Goal: Navigation & Orientation: Find specific page/section

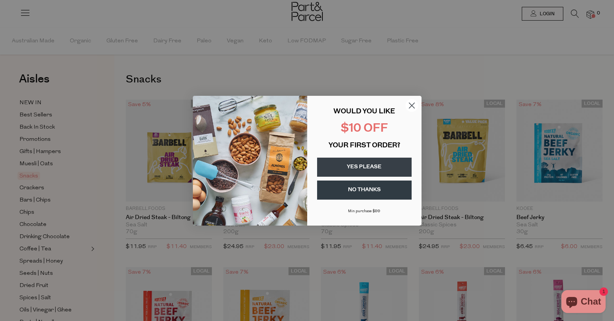
click at [408, 105] on circle "Close dialog" at bounding box center [411, 105] width 13 height 13
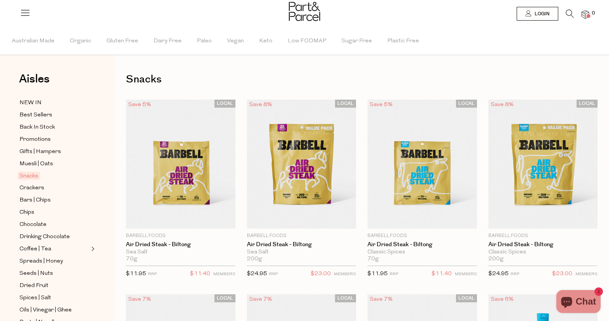
click at [315, 16] on img at bounding box center [304, 11] width 31 height 19
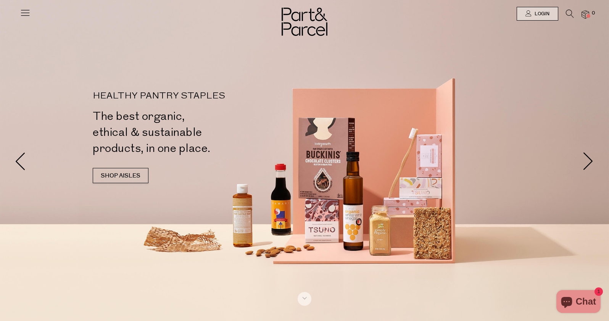
click at [27, 12] on icon at bounding box center [25, 12] width 11 height 11
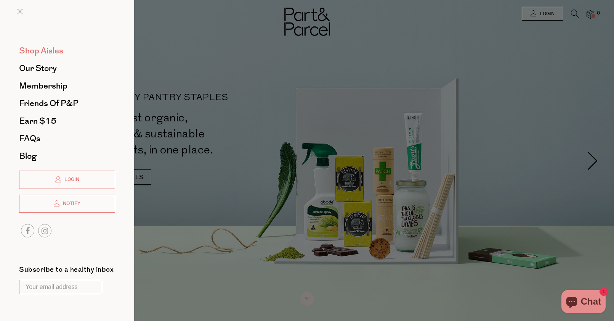
click at [57, 52] on span "Shop Aisles" at bounding box center [41, 51] width 44 height 12
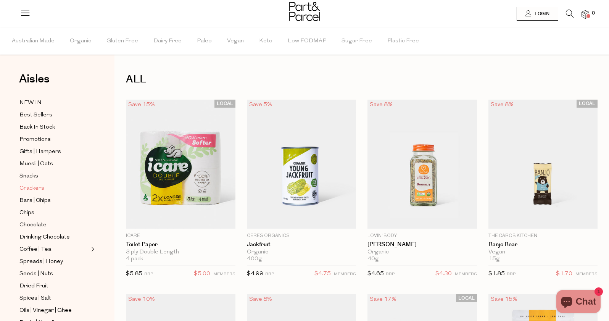
click at [36, 185] on span "Crackers" at bounding box center [31, 188] width 25 height 9
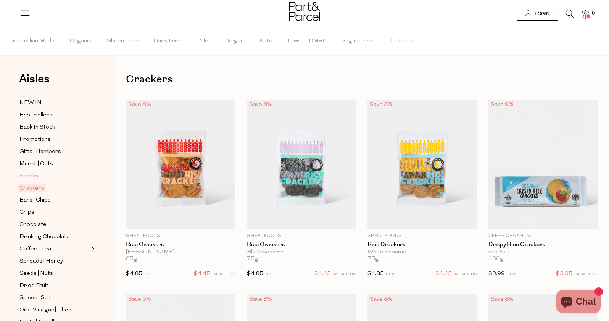
click at [35, 172] on span "Snacks" at bounding box center [28, 176] width 19 height 9
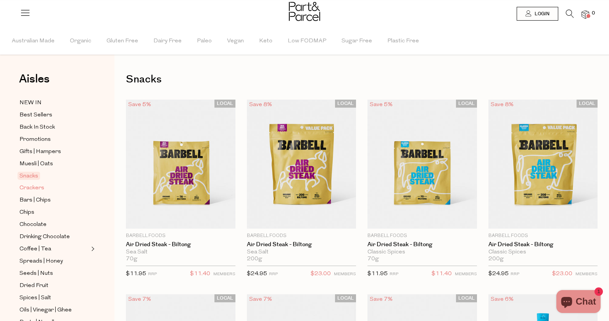
click at [37, 184] on span "Crackers" at bounding box center [31, 187] width 25 height 9
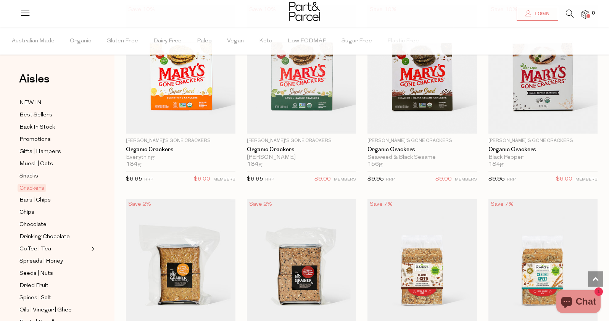
scroll to position [1068, 0]
